Goal: Transaction & Acquisition: Purchase product/service

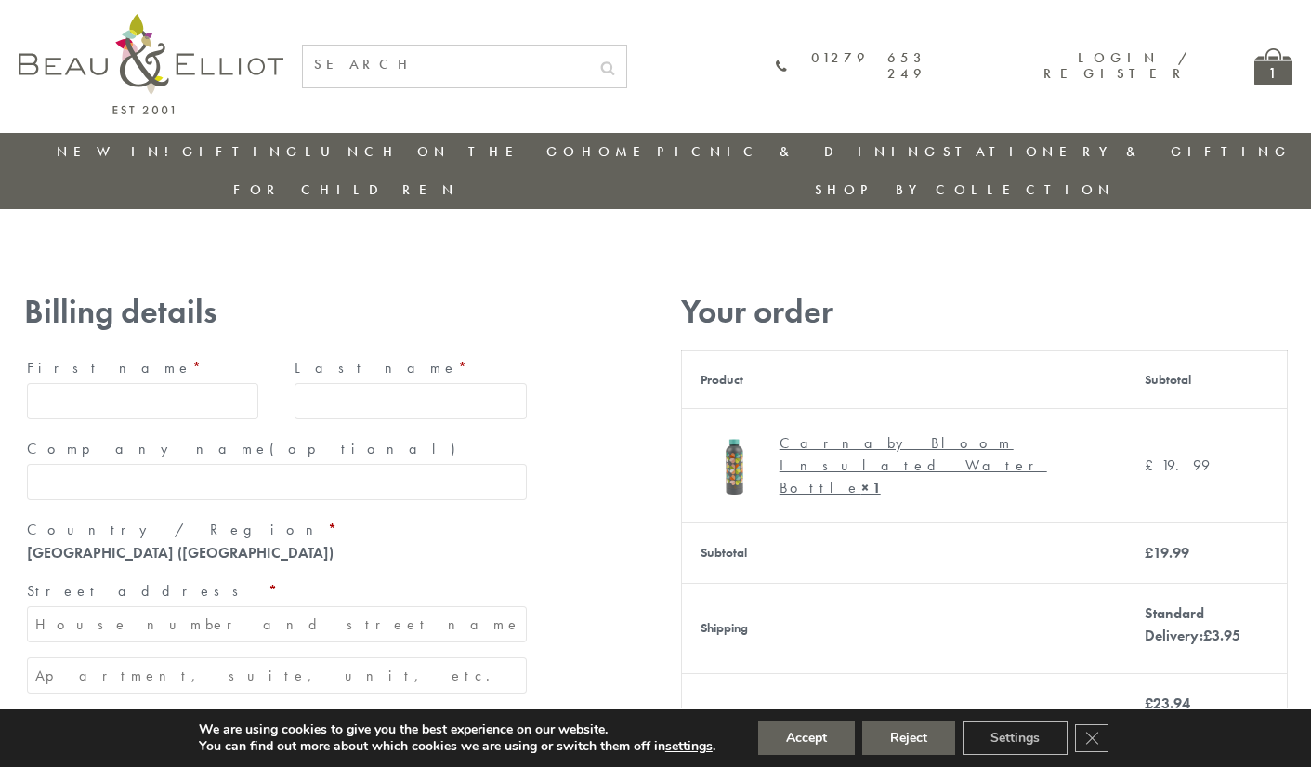
type input "[EMAIL_ADDRESS][DOMAIN_NAME]"
type input "[PERSON_NAME]"
type input "23, [GEOGRAPHIC_DATA], [GEOGRAPHIC_DATA]"
type input "[GEOGRAPHIC_DATA]"
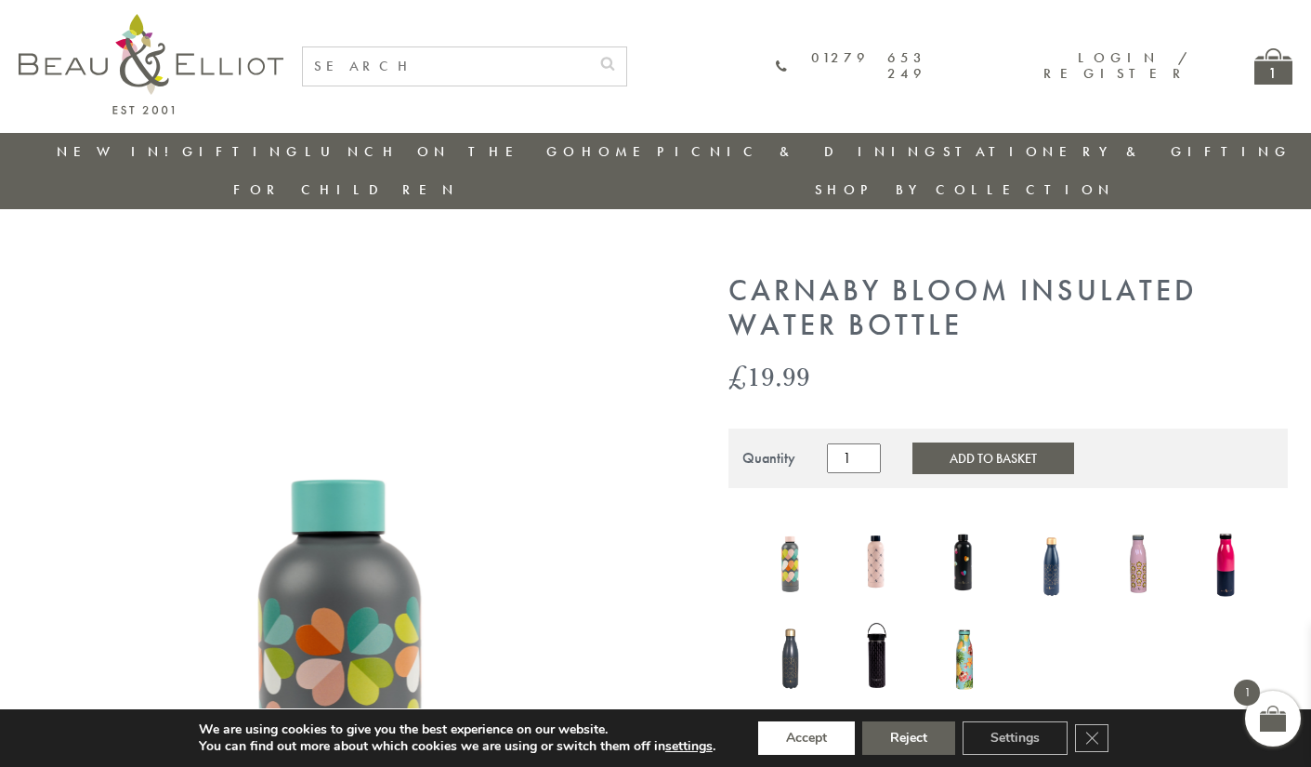
click at [808, 738] on button "Accept" at bounding box center [806, 737] width 97 height 33
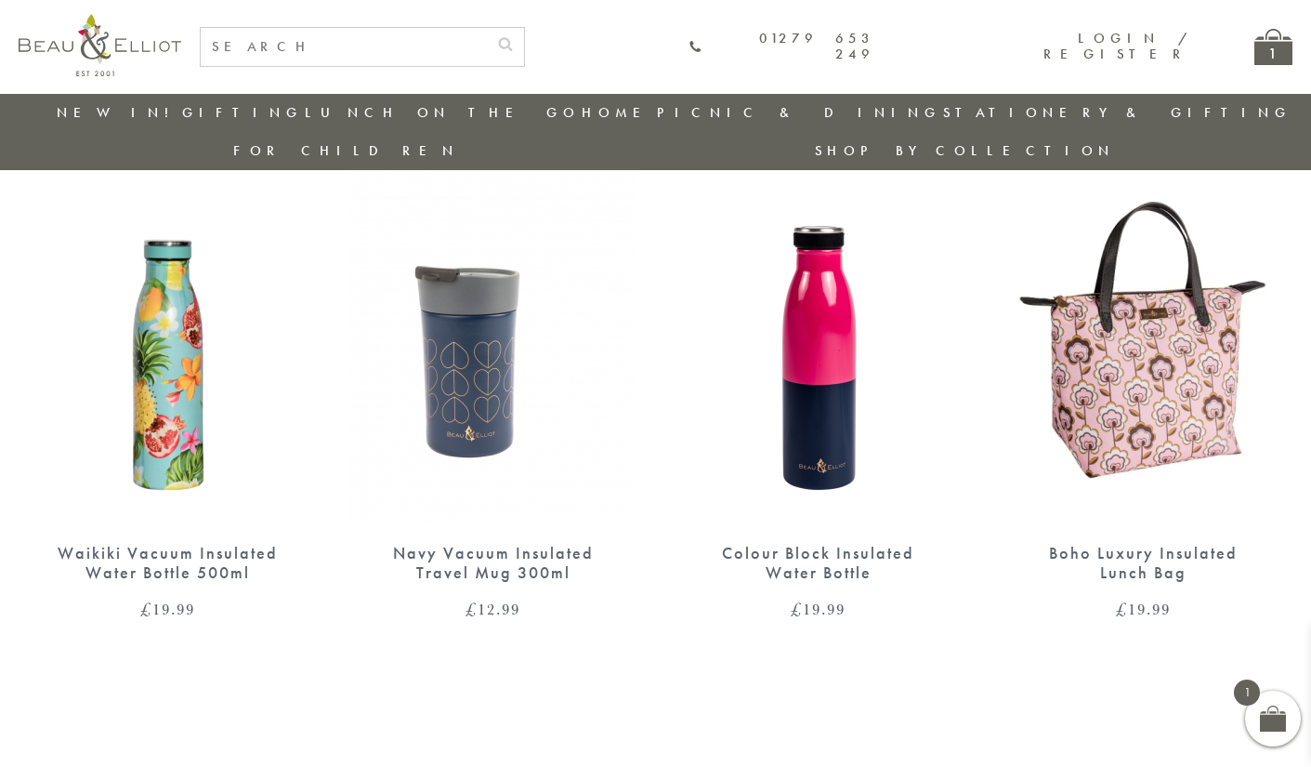
scroll to position [1606, 0]
